Goal: Communication & Community: Answer question/provide support

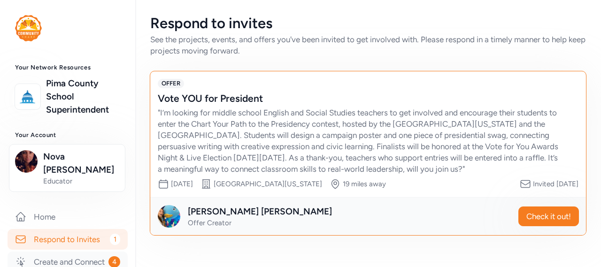
scroll to position [47, 0]
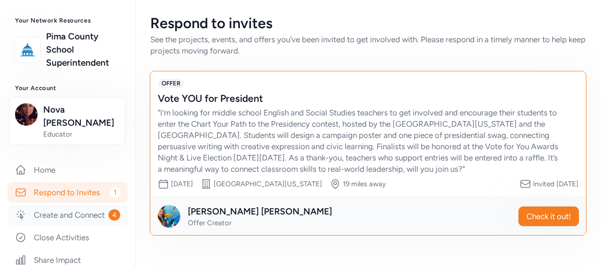
click at [71, 205] on link "Create and Connect 4" at bounding box center [68, 215] width 120 height 21
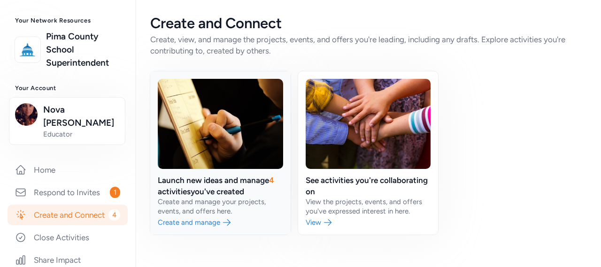
click at [180, 191] on link at bounding box center [220, 152] width 140 height 163
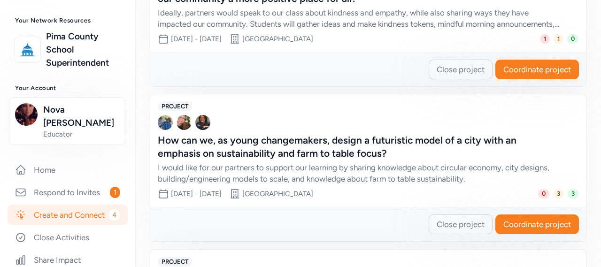
scroll to position [375, 0]
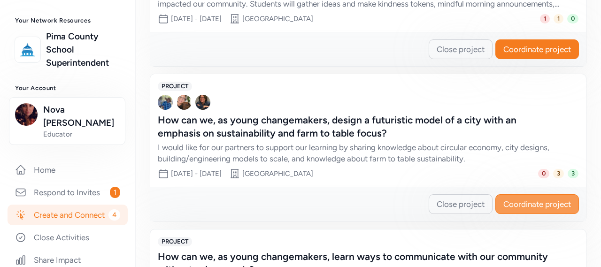
click at [512, 199] on span "Coordinate project" at bounding box center [537, 203] width 68 height 11
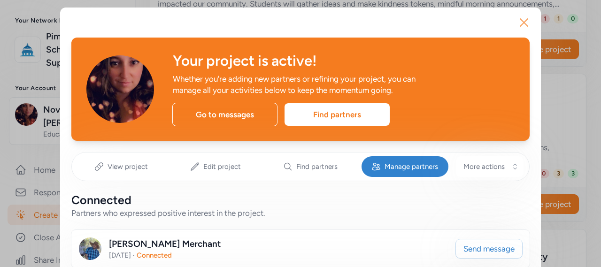
click at [520, 23] on icon "button" at bounding box center [524, 23] width 8 height 8
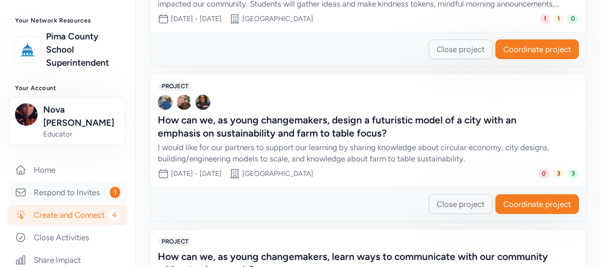
click at [40, 182] on link "Respond to Invites 1" at bounding box center [68, 192] width 120 height 21
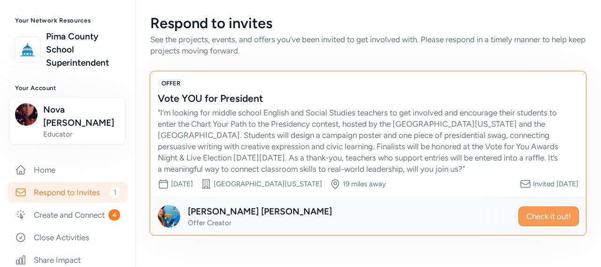
click at [541, 222] on span "Check it out!" at bounding box center [548, 216] width 45 height 11
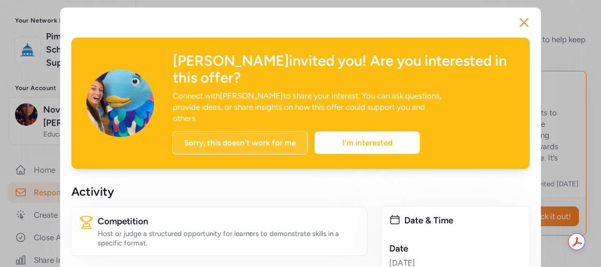
click at [244, 131] on div "Sorry, this doesn't work for me" at bounding box center [239, 142] width 135 height 23
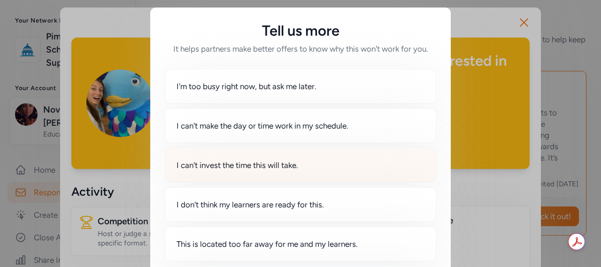
click at [297, 160] on span "I can't invest the time this will take." at bounding box center [237, 165] width 122 height 11
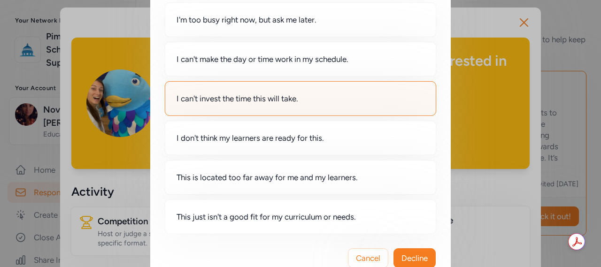
scroll to position [90, 0]
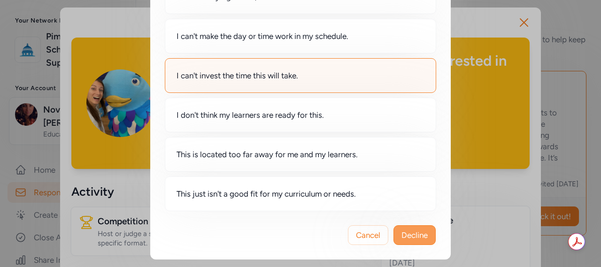
click at [405, 236] on span "Decline" at bounding box center [414, 234] width 26 height 11
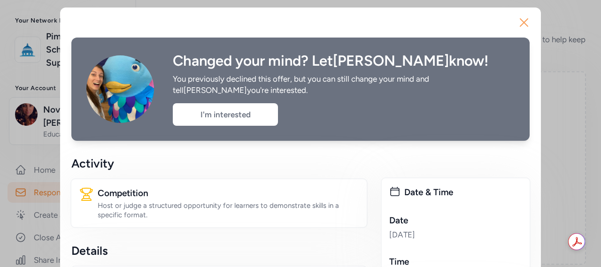
click at [517, 23] on icon "button" at bounding box center [523, 22] width 15 height 15
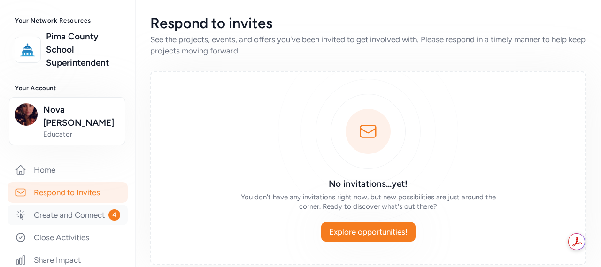
click at [66, 213] on link "Create and Connect 4" at bounding box center [68, 215] width 120 height 21
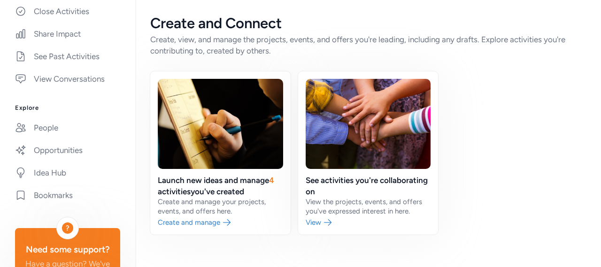
scroll to position [346, 0]
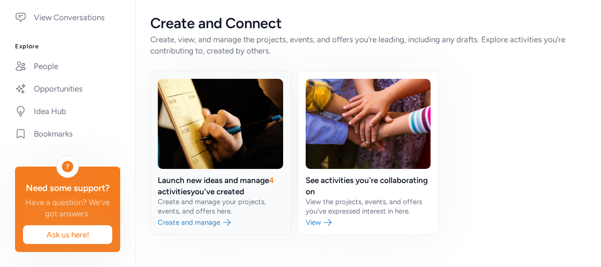
click at [217, 179] on link at bounding box center [220, 152] width 140 height 163
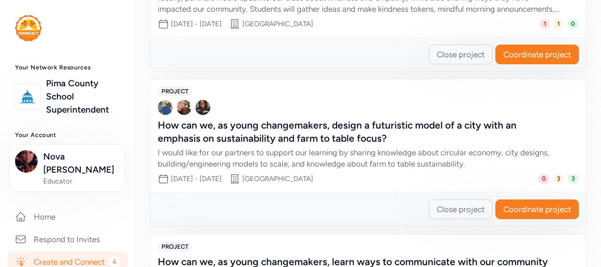
scroll to position [136, 0]
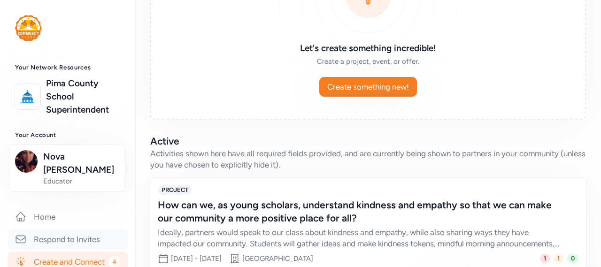
click at [86, 229] on link "Respond to Invites" at bounding box center [68, 239] width 120 height 21
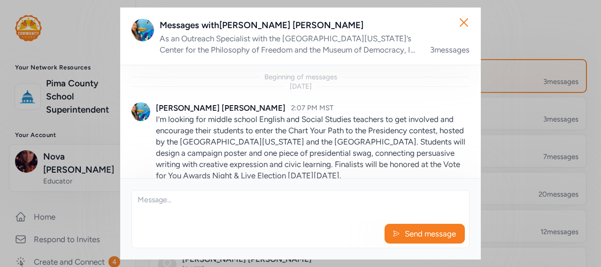
scroll to position [169, 0]
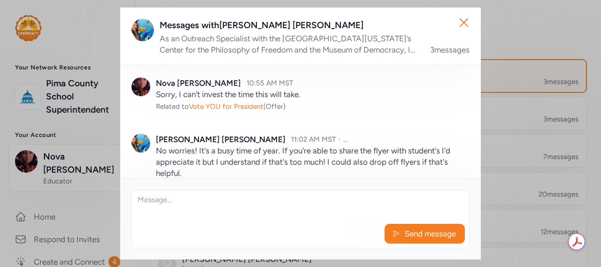
click at [257, 202] on textarea at bounding box center [300, 205] width 337 height 30
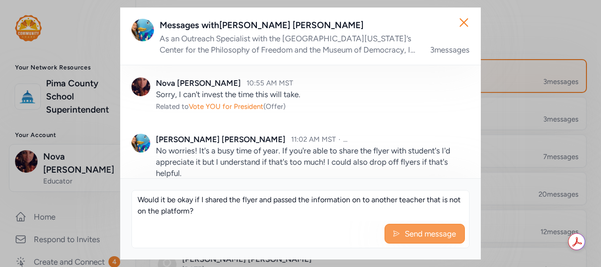
type textarea "Would it be okay if I shared the flyer and passed the information on to another…"
click at [413, 231] on span "Send message" at bounding box center [430, 233] width 53 height 11
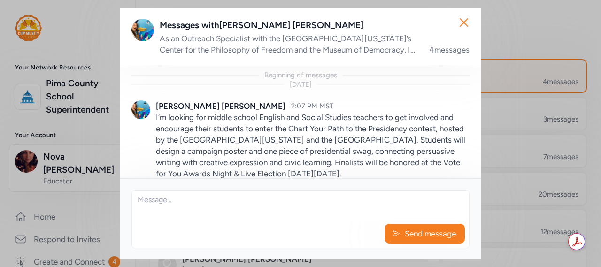
scroll to position [0, 0]
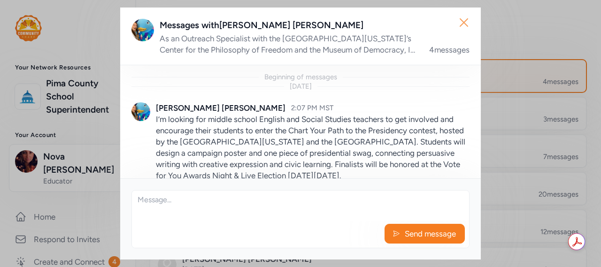
click at [462, 29] on icon "button" at bounding box center [463, 22] width 15 height 15
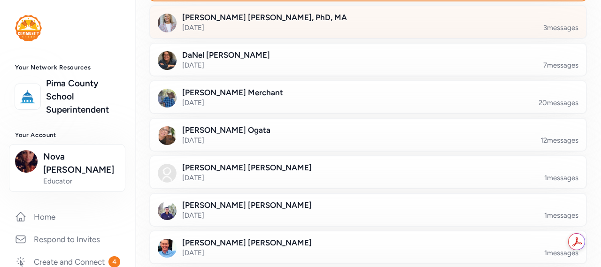
scroll to position [94, 0]
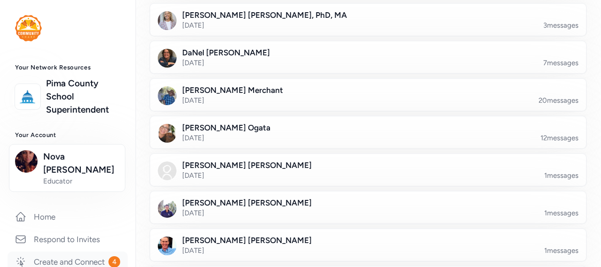
click at [65, 251] on link "Create and Connect 4" at bounding box center [68, 261] width 120 height 21
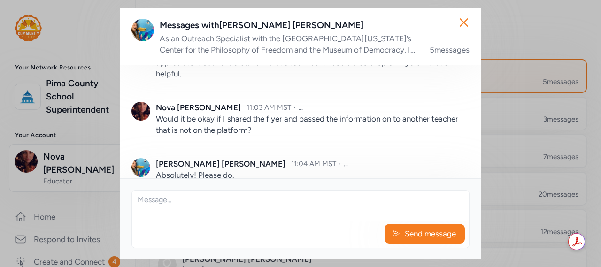
scroll to position [252, 0]
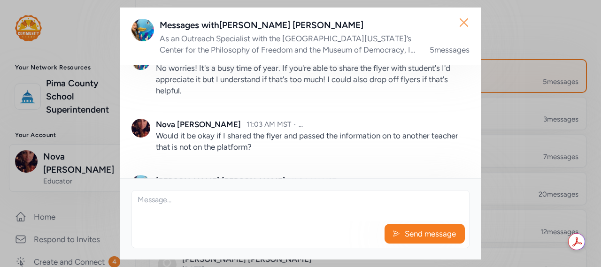
click at [460, 25] on icon "button" at bounding box center [464, 23] width 8 height 8
